Goal: Navigation & Orientation: Find specific page/section

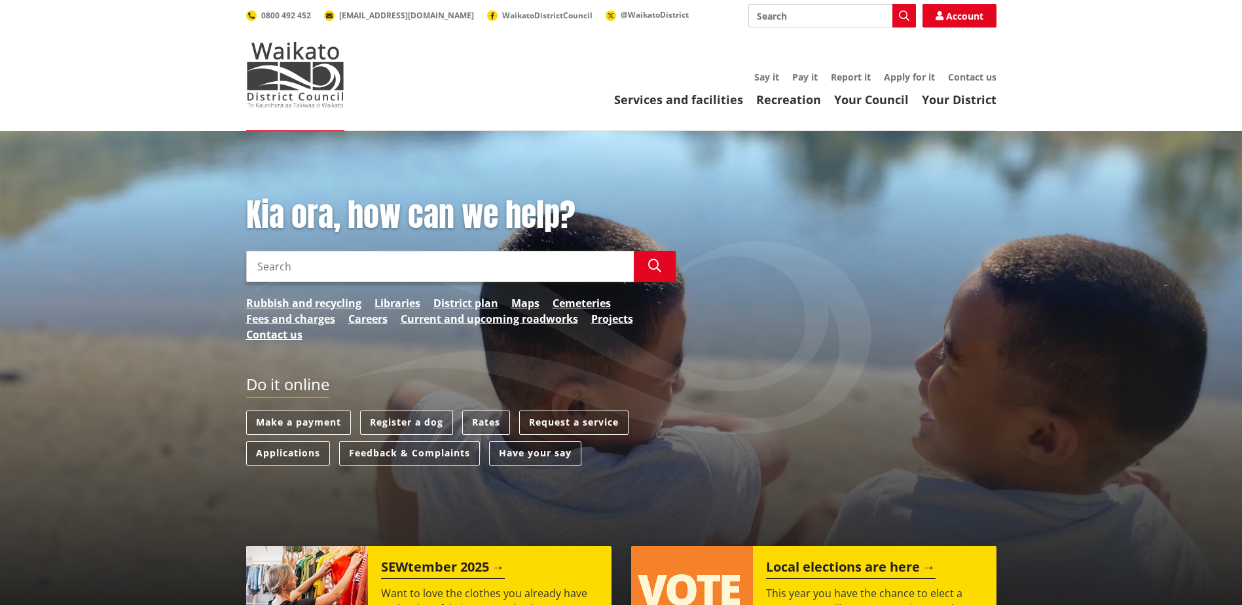
click at [663, 91] on div "Services and facilities Recreation Your Council Your District Say it Pay it Rep…" at bounding box center [684, 89] width 626 height 35
click at [663, 101] on link "Services and facilities" at bounding box center [678, 100] width 129 height 16
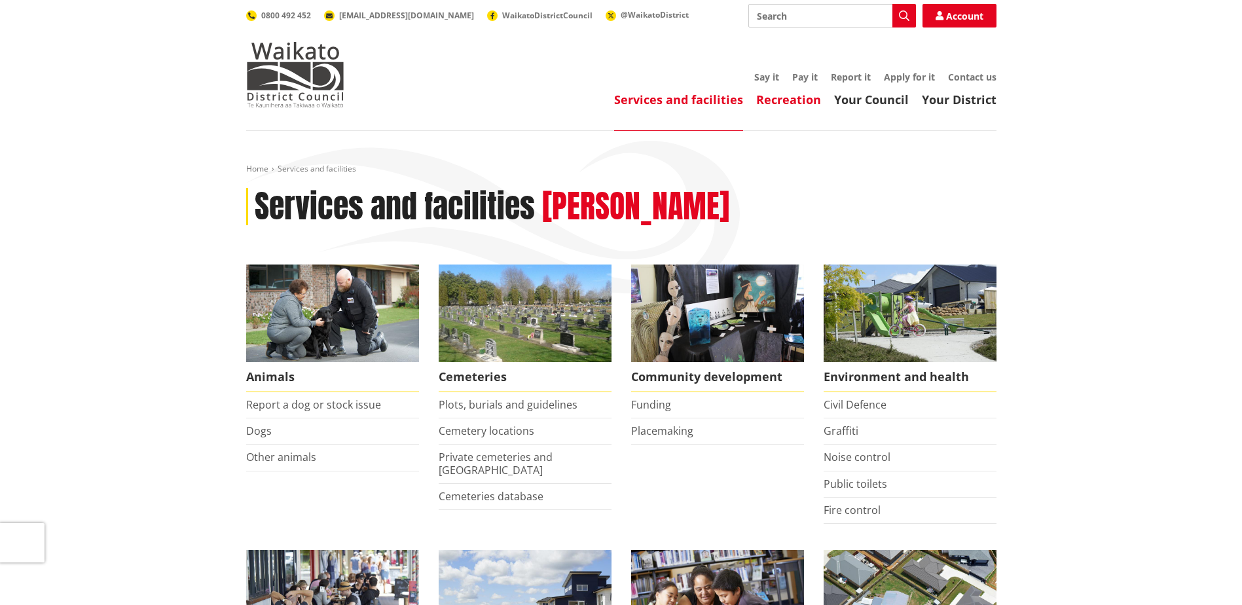
click at [798, 102] on link "Recreation" at bounding box center [788, 100] width 65 height 16
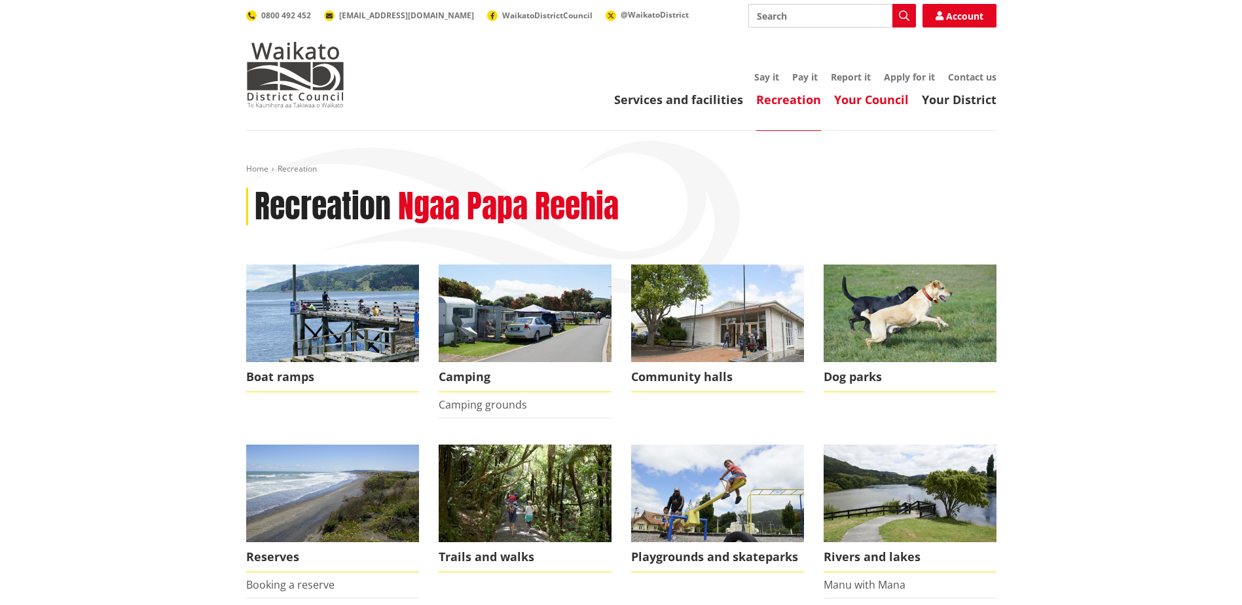
click at [880, 104] on link "Your Council" at bounding box center [871, 100] width 75 height 16
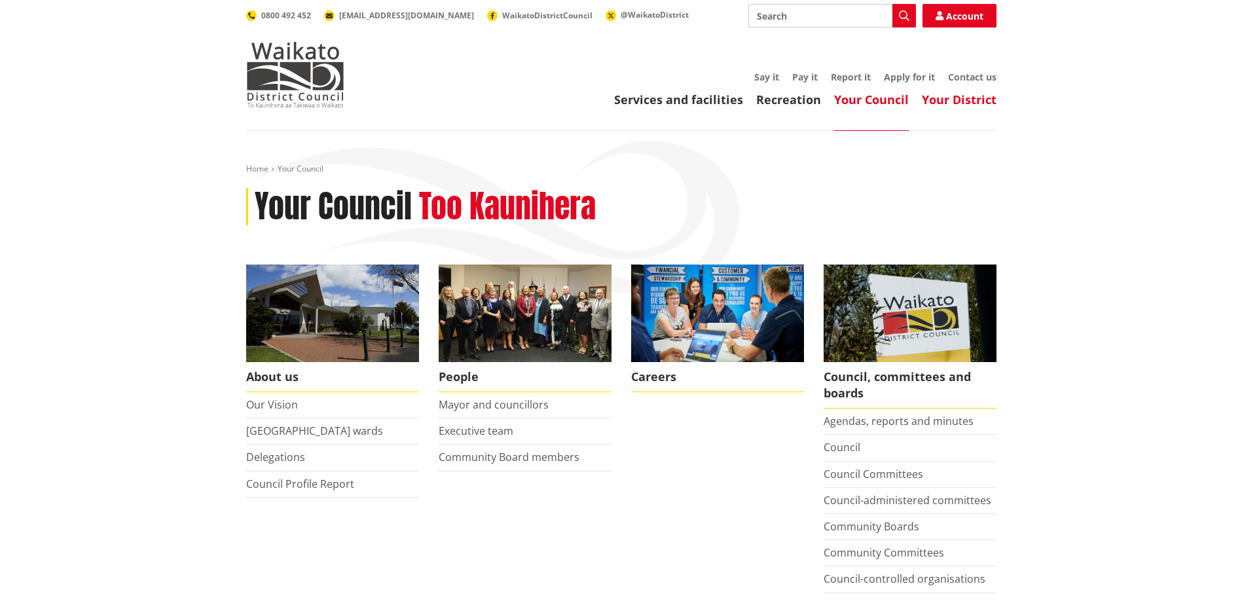
click at [963, 101] on link "Your District" at bounding box center [959, 100] width 75 height 16
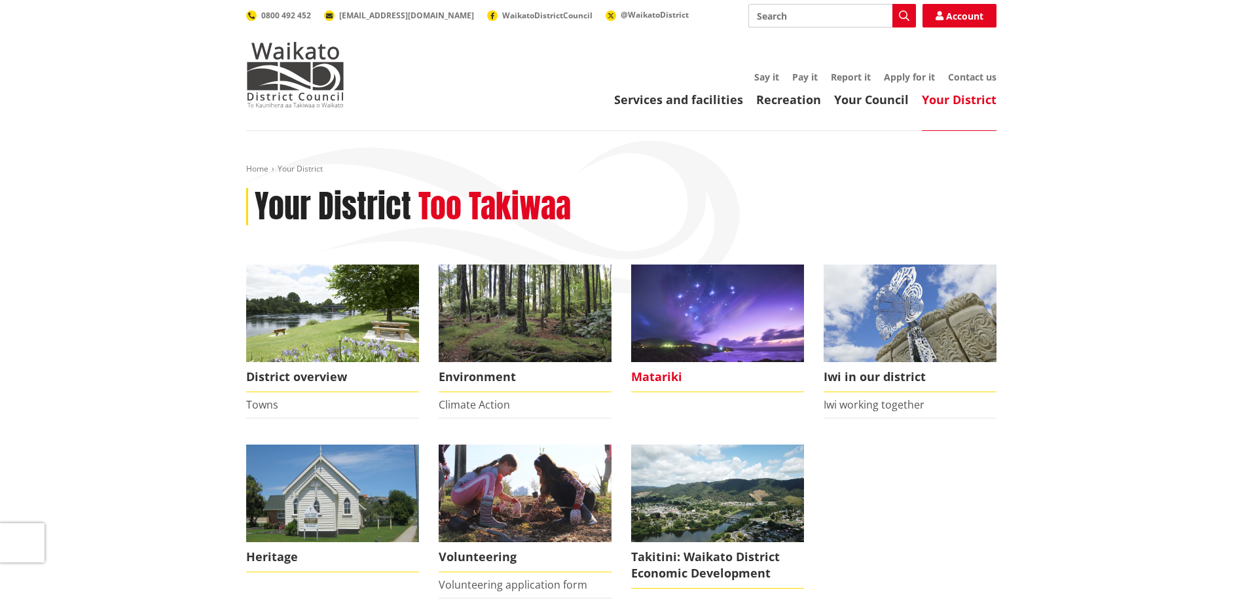
click at [720, 325] on img at bounding box center [717, 314] width 173 height 98
